Goal: Task Accomplishment & Management: Use online tool/utility

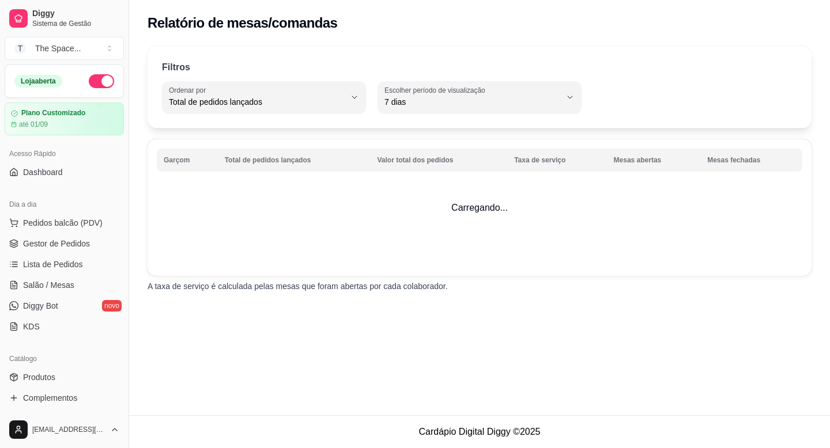
select select "TOTAL_OF_ORDERS"
select select "7"
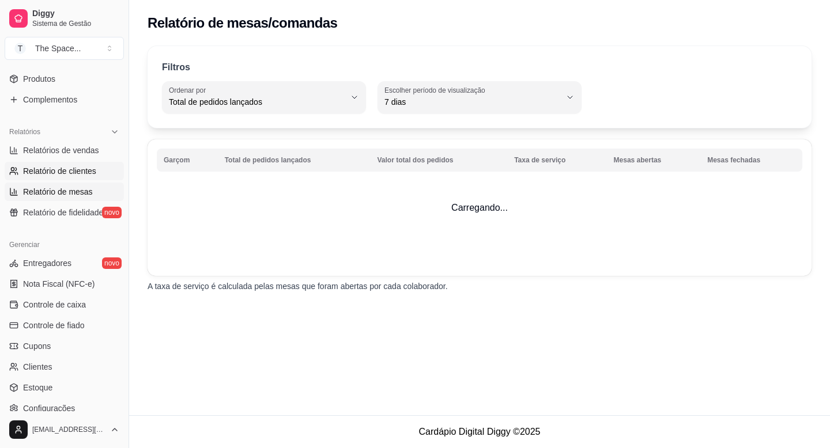
click at [62, 174] on span "Relatório de clientes" at bounding box center [59, 171] width 73 height 12
select select "30"
select select "HIGHEST_TOTAL_SPENT_WITH_ORDERS"
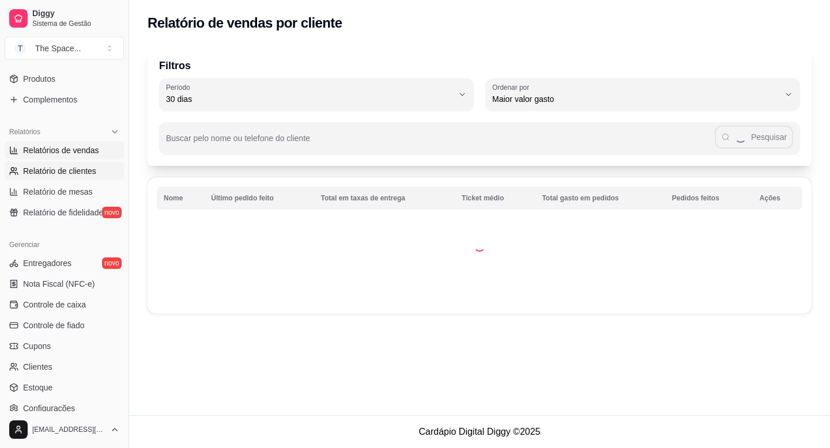
click at [59, 153] on span "Relatórios de vendas" at bounding box center [61, 151] width 76 height 12
select select "ALL"
select select "0"
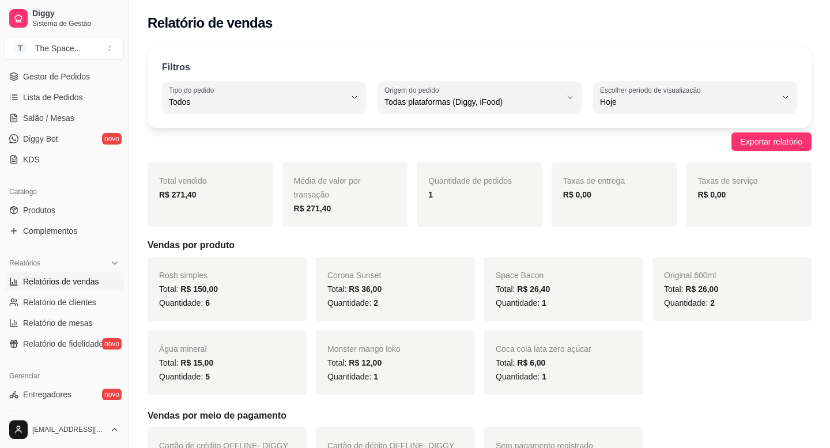
scroll to position [165, 0]
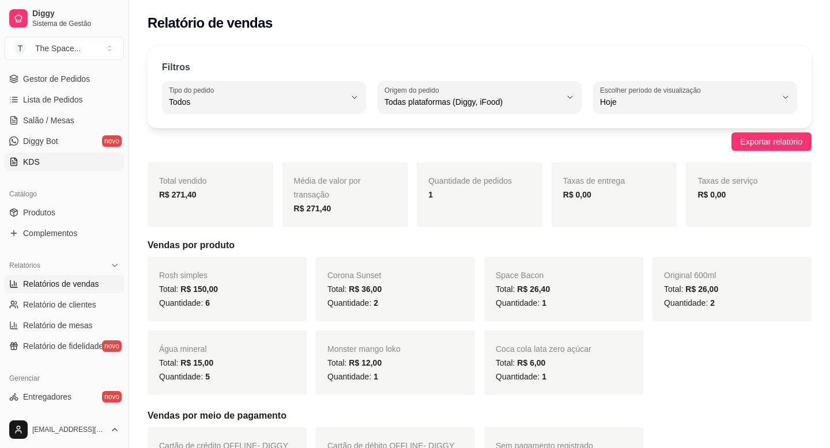
click at [54, 158] on link "KDS" at bounding box center [64, 162] width 119 height 18
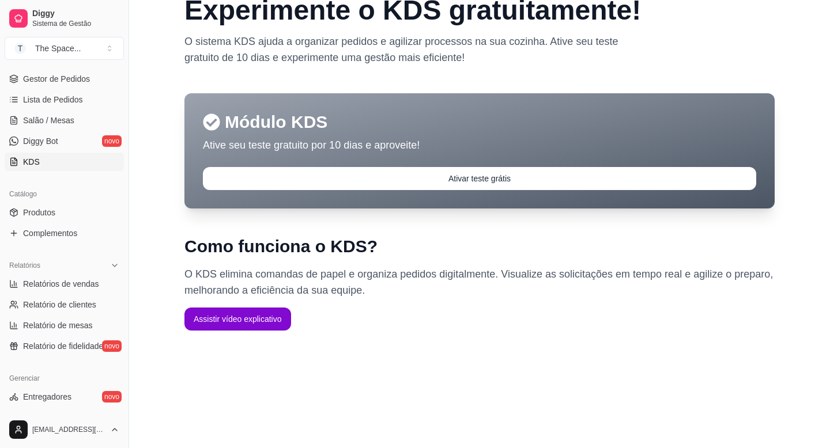
scroll to position [33, 0]
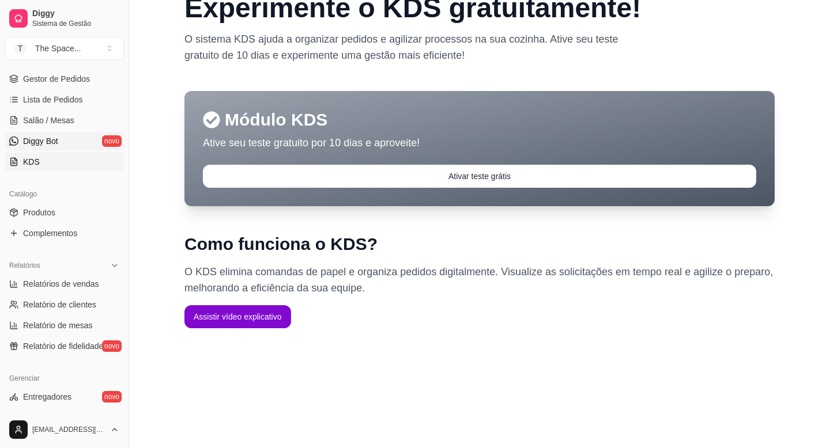
click at [84, 149] on link "Diggy Bot novo" at bounding box center [64, 141] width 119 height 18
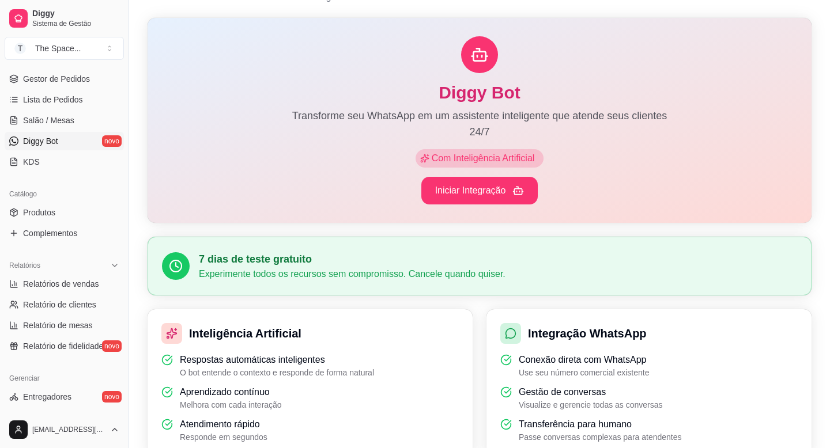
scroll to position [43, 0]
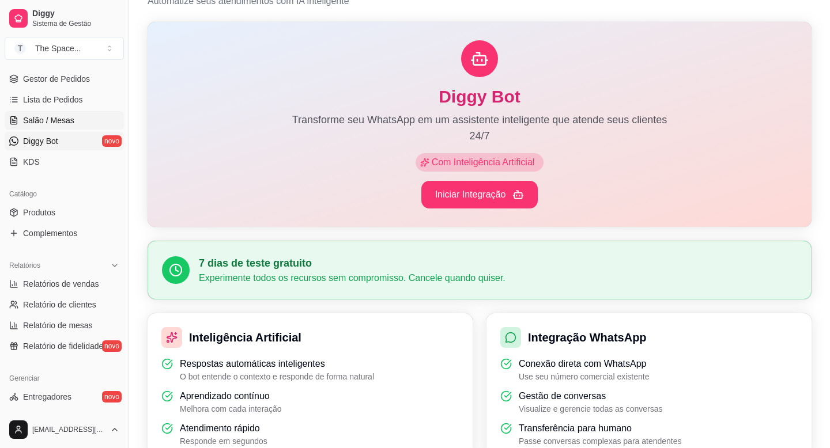
click at [86, 115] on link "Salão / Mesas" at bounding box center [64, 120] width 119 height 18
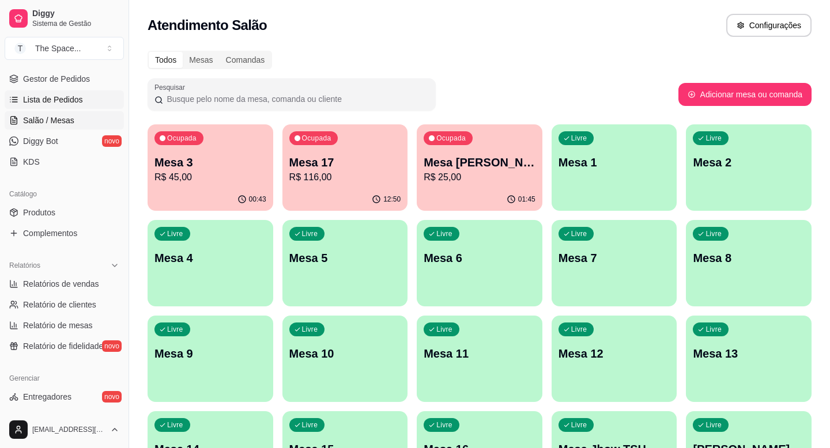
click at [82, 98] on span "Lista de Pedidos" at bounding box center [53, 100] width 60 height 12
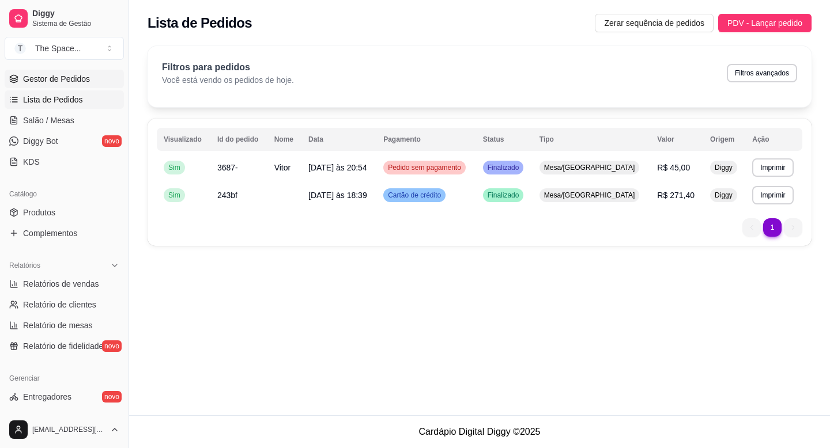
click at [74, 86] on link "Gestor de Pedidos" at bounding box center [64, 79] width 119 height 18
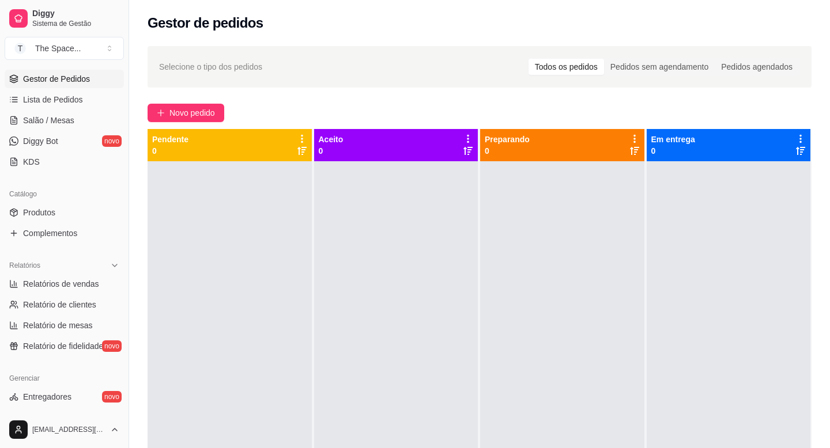
scroll to position [137, 0]
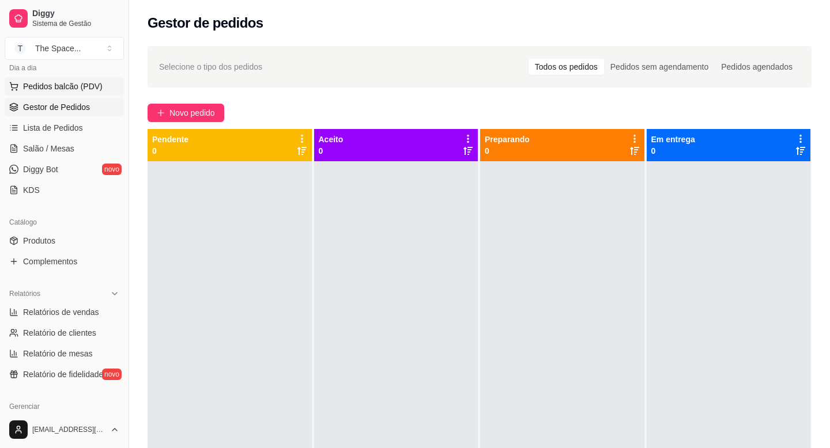
click at [73, 89] on span "Pedidos balcão (PDV)" at bounding box center [63, 87] width 80 height 12
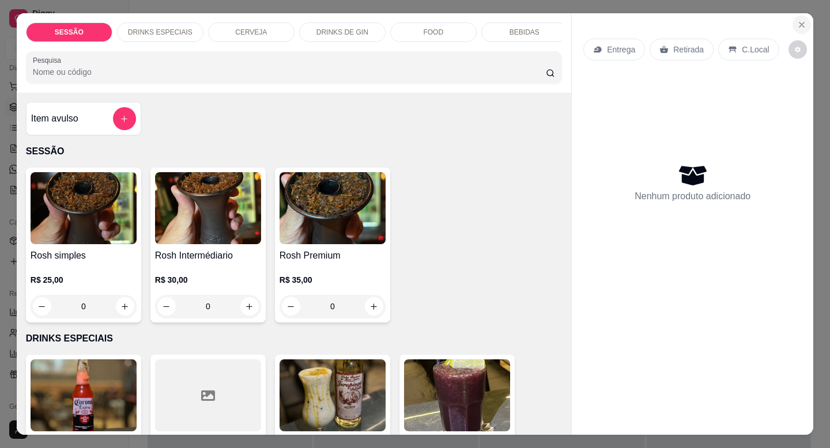
click at [807, 29] on button "Close" at bounding box center [801, 25] width 18 height 18
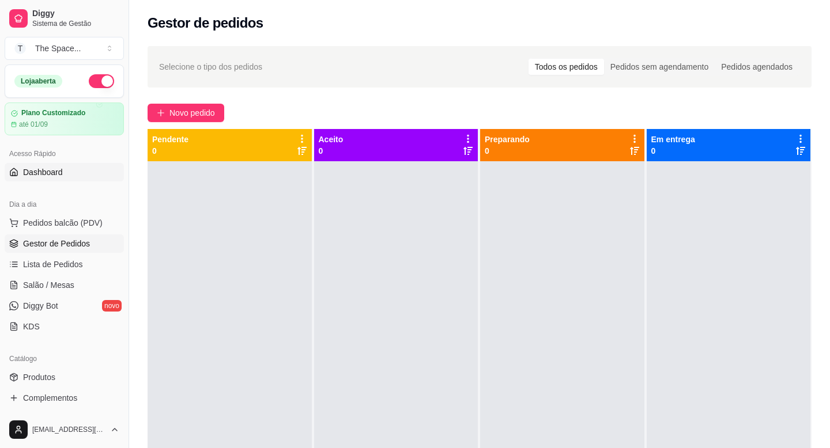
click at [44, 173] on span "Dashboard" at bounding box center [43, 173] width 40 height 12
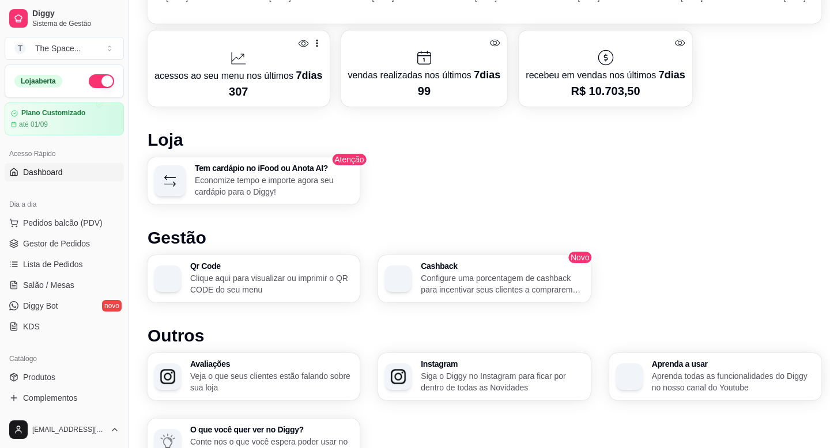
scroll to position [509, 0]
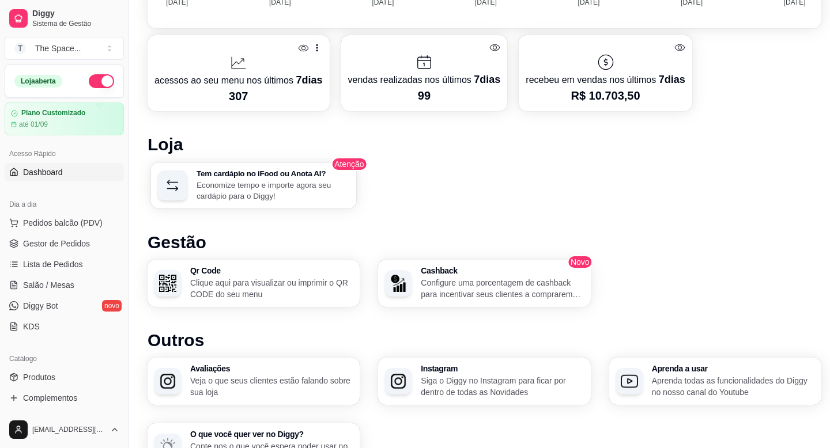
click at [284, 184] on p "Economize tempo e importe agora seu cardápio para o Diggy!" at bounding box center [273, 190] width 153 height 22
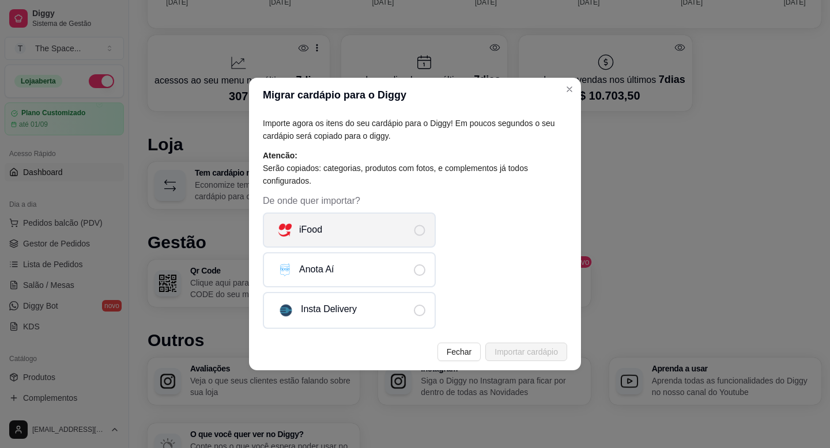
click at [324, 246] on label "iFood" at bounding box center [349, 230] width 173 height 35
click at [425, 240] on input "iFood" at bounding box center [428, 235] width 7 height 7
radio input "true"
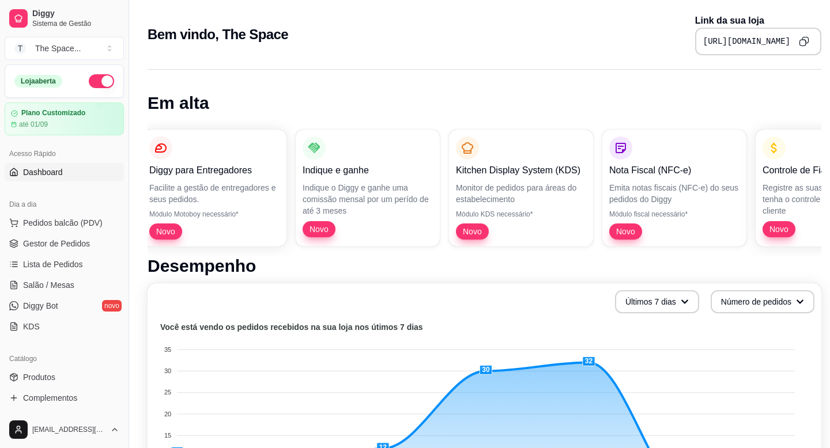
scroll to position [0, 0]
